Goal: Entertainment & Leisure: Consume media (video, audio)

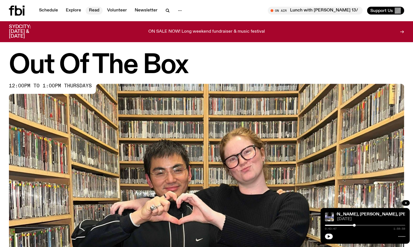
click at [95, 12] on link "Read" at bounding box center [94, 11] width 17 height 8
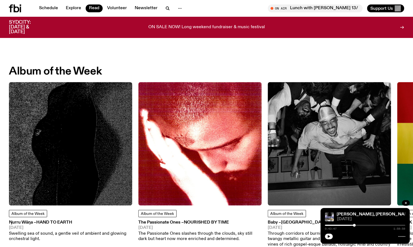
scroll to position [209, 0]
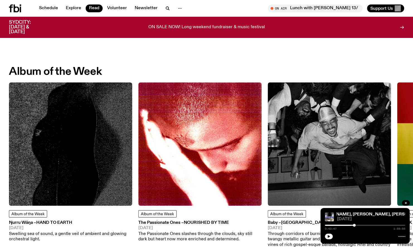
click at [14, 9] on icon at bounding box center [17, 8] width 6 height 8
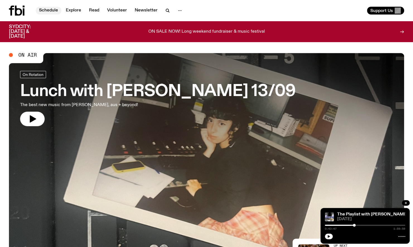
click at [59, 10] on link "Schedule" at bounding box center [49, 11] width 26 height 8
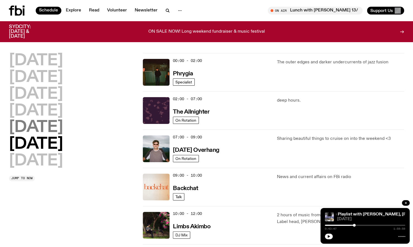
click at [33, 125] on h2 "[DATE]" at bounding box center [36, 128] width 54 height 16
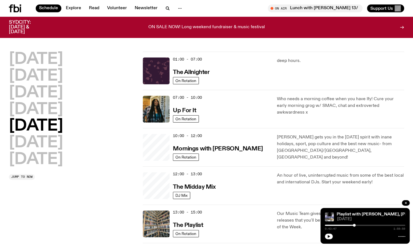
scroll to position [16, 0]
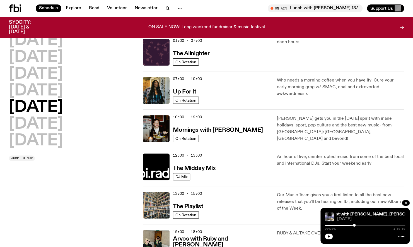
click at [227, 203] on div "13:00 - 15:00 The Playlist" at bounding box center [221, 205] width 97 height 27
click at [155, 202] on img at bounding box center [156, 205] width 27 height 27
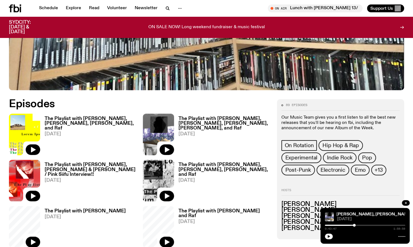
scroll to position [211, 0]
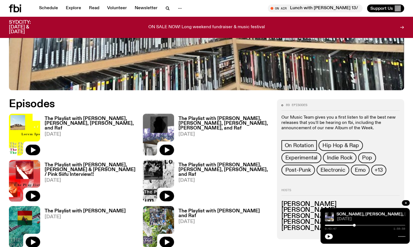
click at [26, 132] on img at bounding box center [24, 134] width 31 height 42
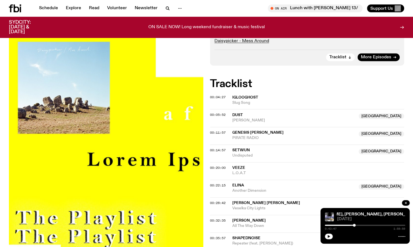
scroll to position [210, 0]
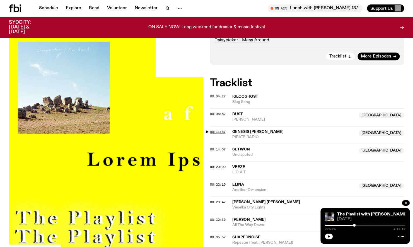
click at [210, 129] on span "00:11:57" at bounding box center [218, 131] width 16 height 4
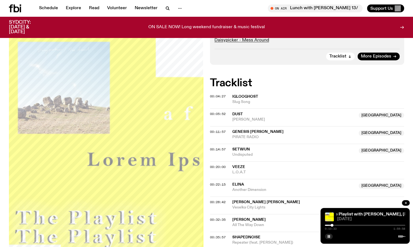
click at [332, 225] on div at bounding box center [331, 225] width 3 height 3
click at [330, 238] on button "button" at bounding box center [329, 236] width 8 height 6
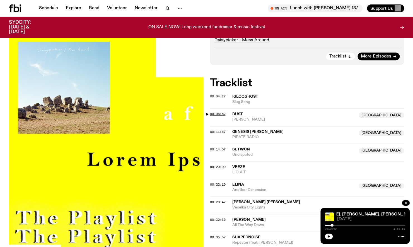
click at [218, 112] on span "00:05:52" at bounding box center [218, 114] width 16 height 4
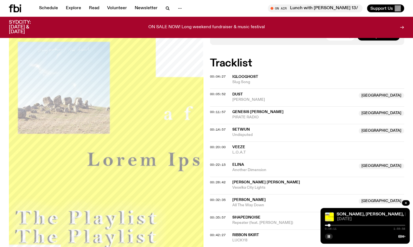
scroll to position [242, 0]
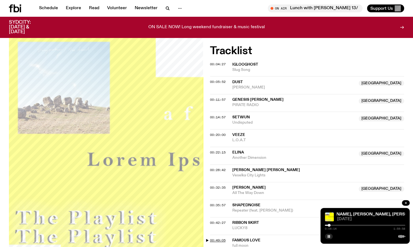
click at [214, 238] on span "00:49:05" at bounding box center [218, 240] width 16 height 4
click at [329, 238] on button "button" at bounding box center [329, 236] width 8 height 6
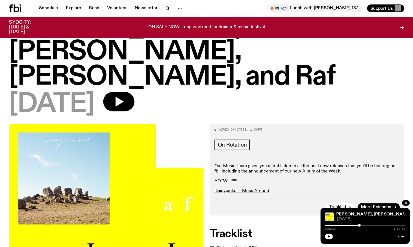
scroll to position [54, 0]
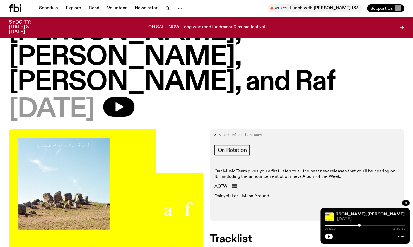
click at [238, 194] on link "Daisypicker - Mess Around" at bounding box center [241, 196] width 55 height 4
